Goal: Check status: Check status

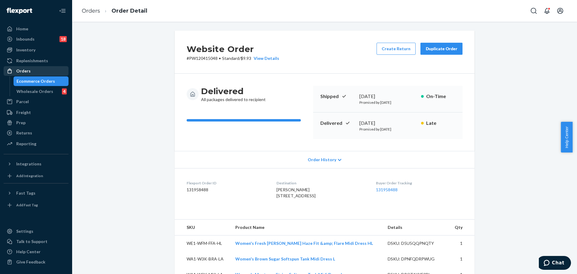
drag, startPoint x: 36, startPoint y: 72, endPoint x: 64, endPoint y: 75, distance: 27.8
click at [36, 72] on div "Orders" at bounding box center [36, 71] width 64 height 8
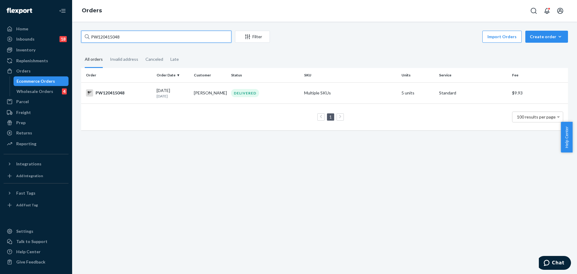
click at [118, 41] on input "PW120415048" at bounding box center [156, 37] width 150 height 12
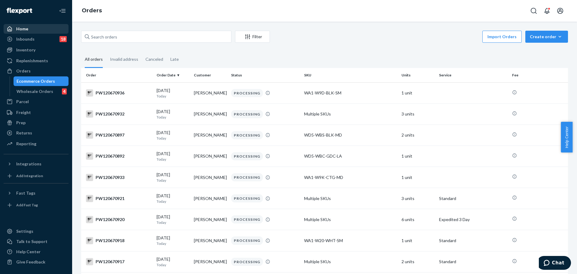
click at [45, 28] on div "Home" at bounding box center [36, 29] width 64 height 8
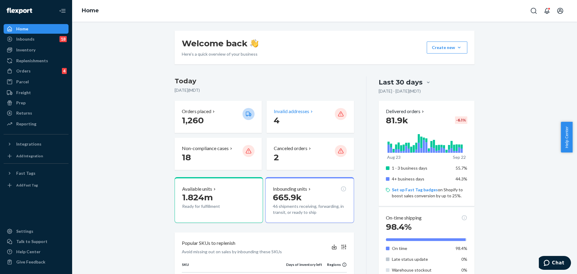
click at [302, 120] on p "4" at bounding box center [302, 120] width 56 height 11
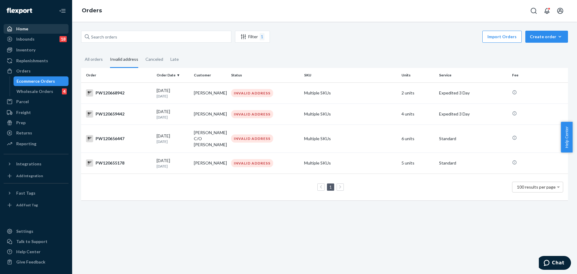
click at [38, 28] on div "Home" at bounding box center [36, 29] width 64 height 8
